Goal: Book appointment/travel/reservation

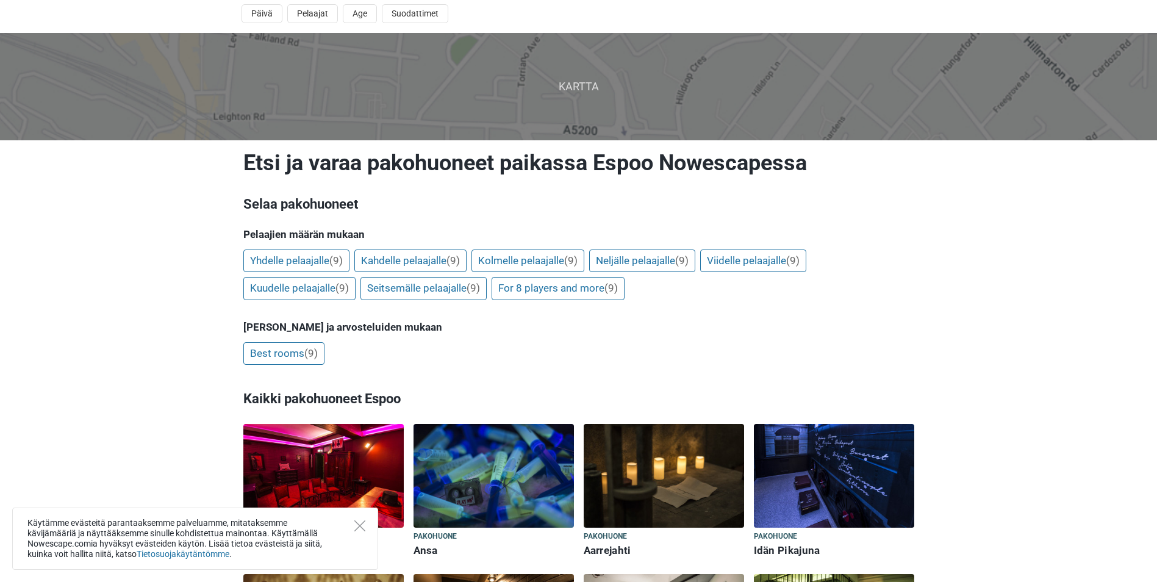
scroll to position [61, 0]
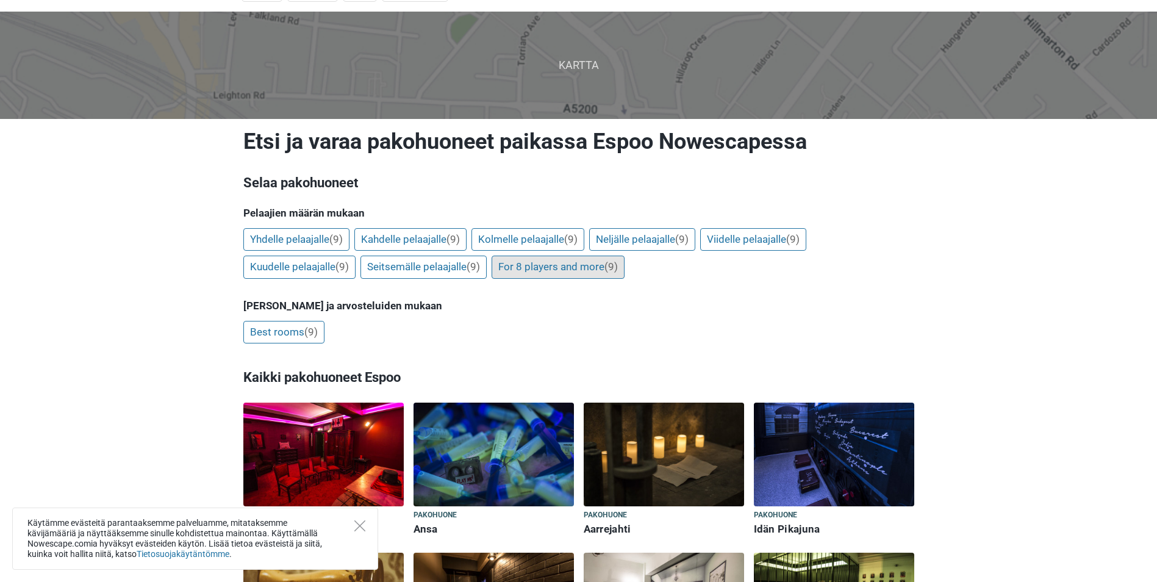
click at [567, 271] on link "For 8 players and more (9)" at bounding box center [558, 267] width 133 height 23
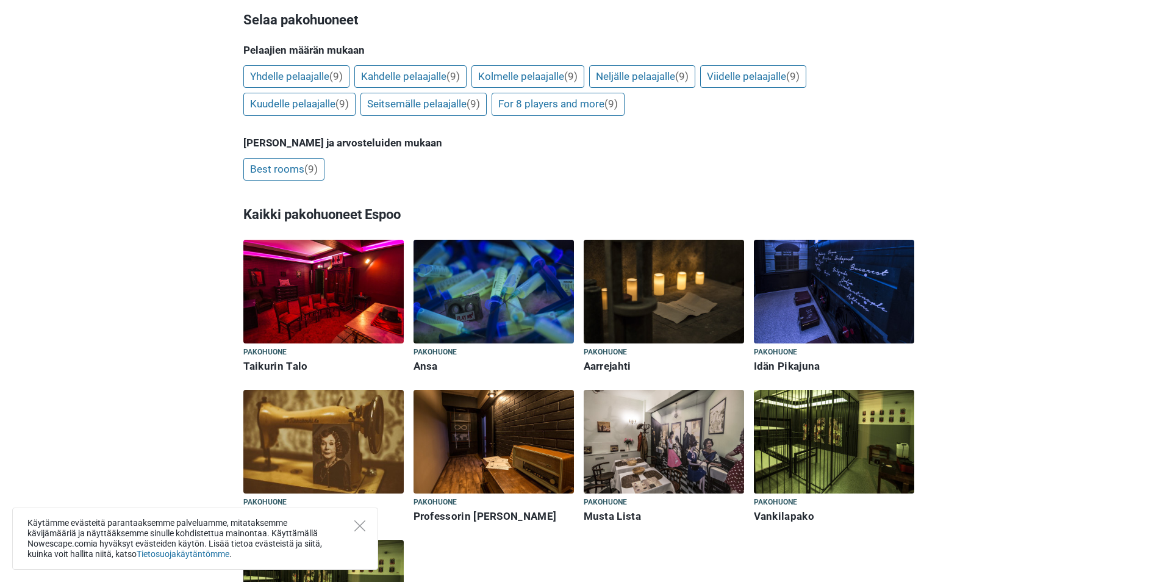
scroll to position [427, 0]
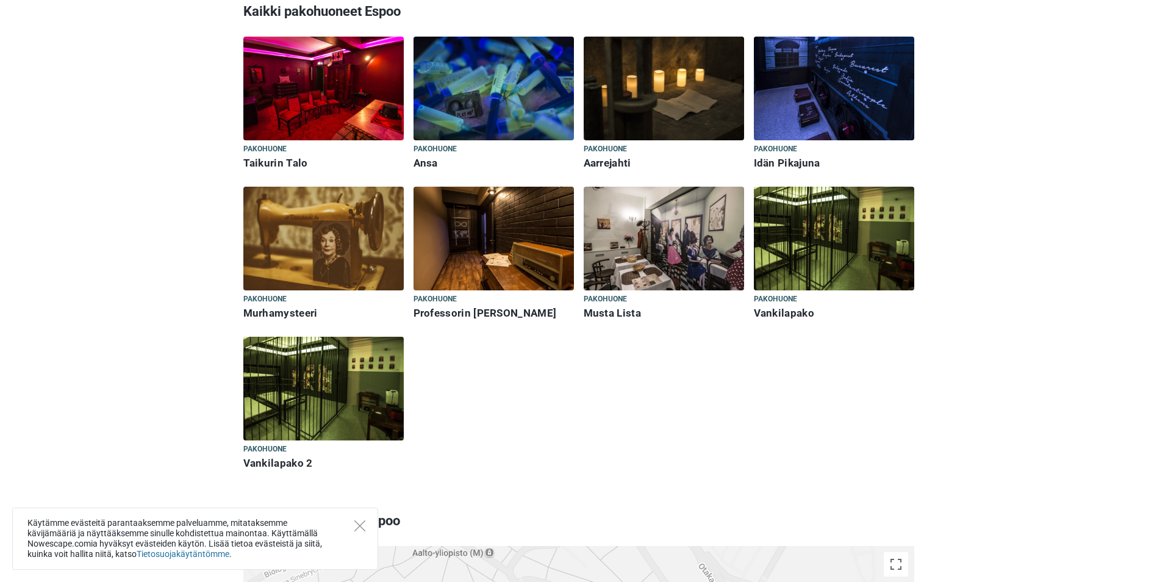
click at [286, 104] on img at bounding box center [323, 89] width 160 height 104
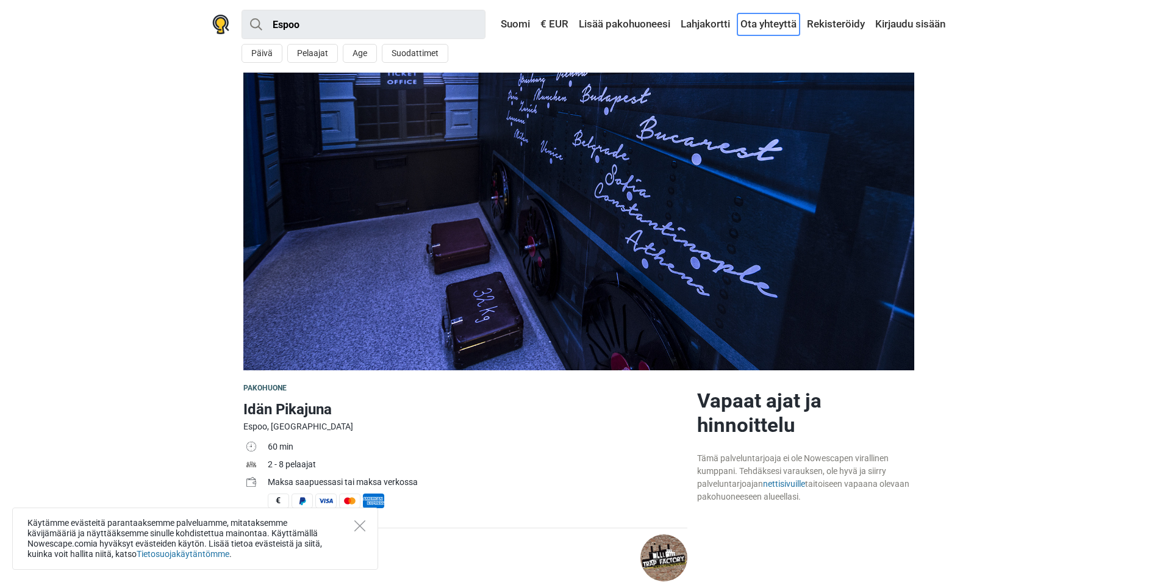
click at [778, 28] on link "Ota yhteyttä" at bounding box center [768, 24] width 62 height 22
